Goal: Communication & Community: Participate in discussion

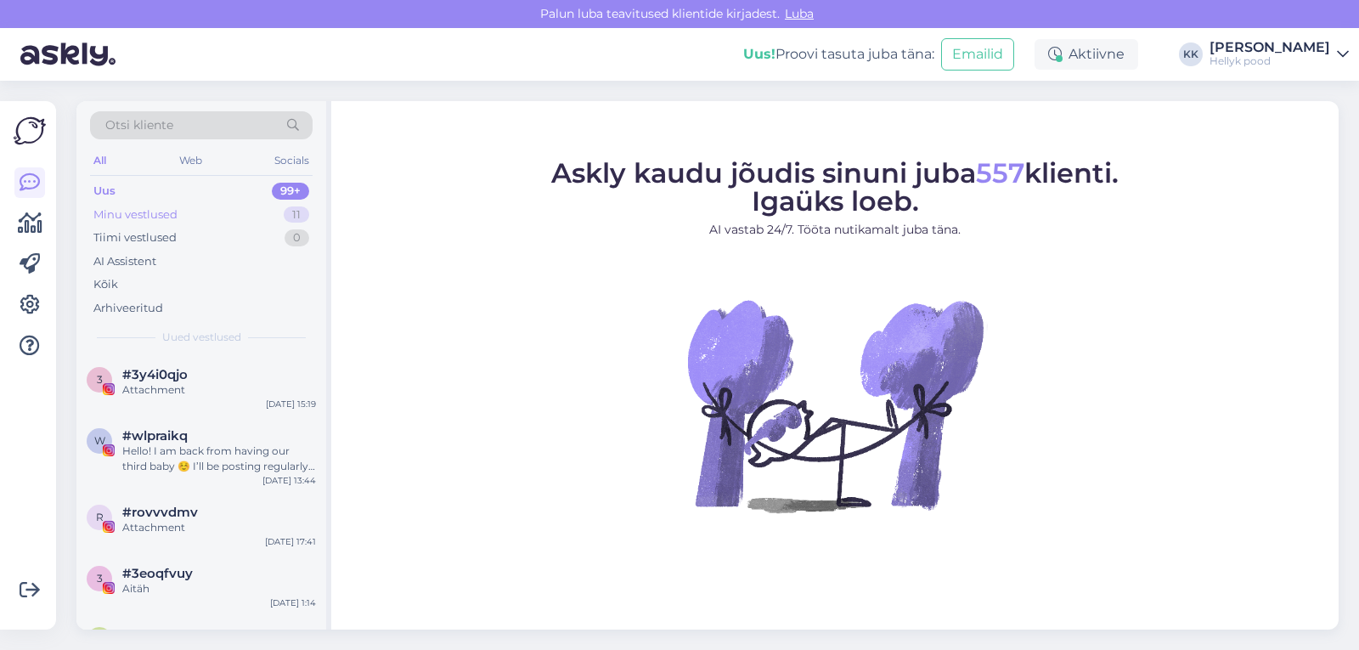
click at [127, 208] on div "Minu vestlused" at bounding box center [135, 214] width 84 height 17
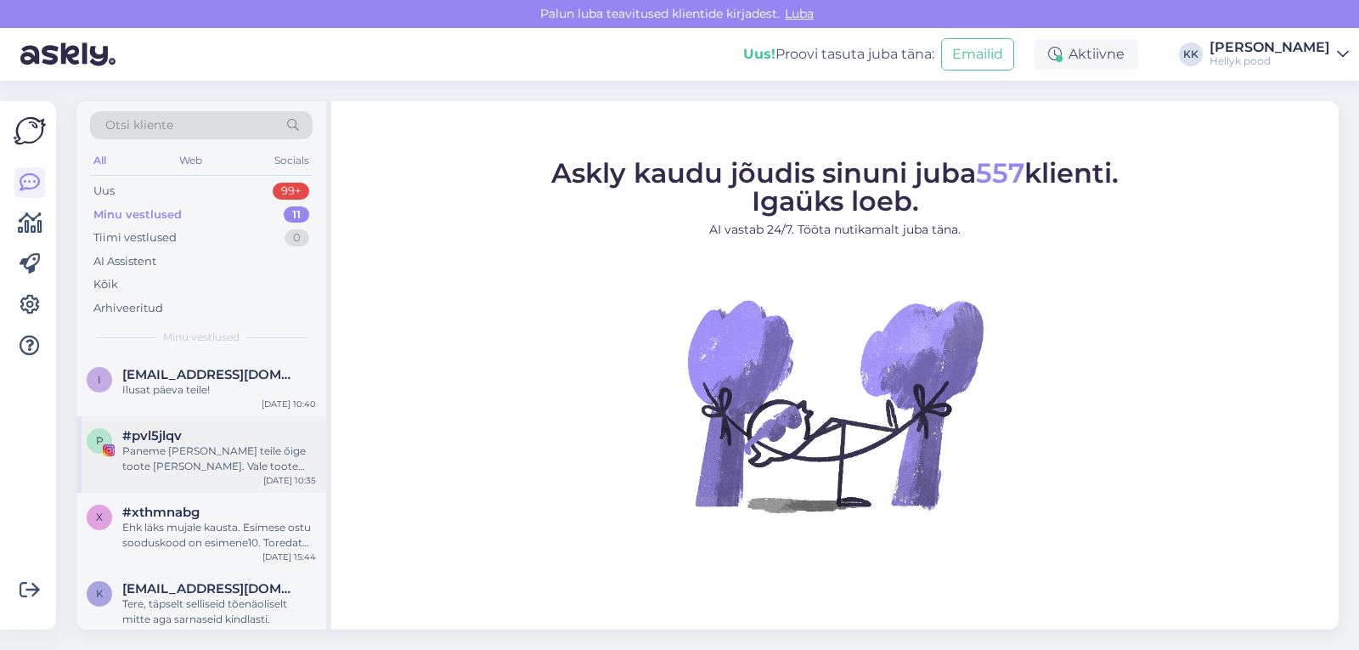
click at [215, 449] on div "Paneme [PERSON_NAME] teile õige toote [PERSON_NAME]. Vale toote palume tagastad…" at bounding box center [219, 459] width 194 height 31
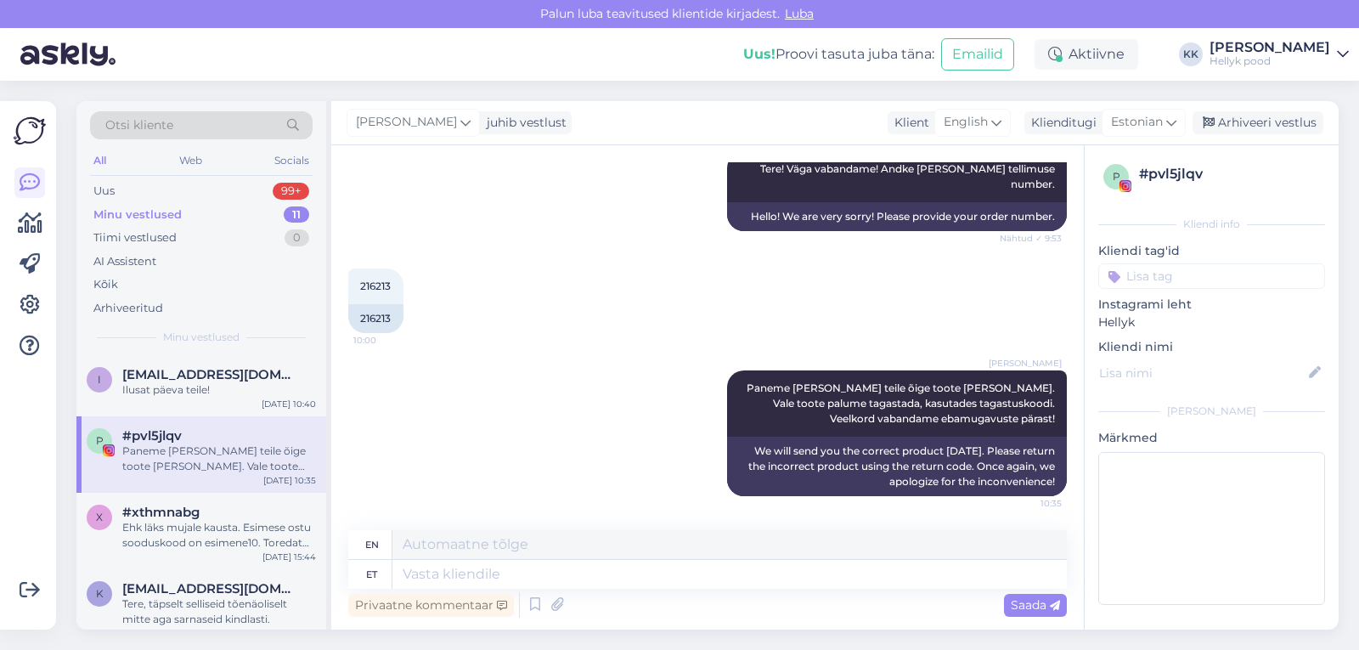
scroll to position [3209, 0]
